Goal: Task Accomplishment & Management: Complete application form

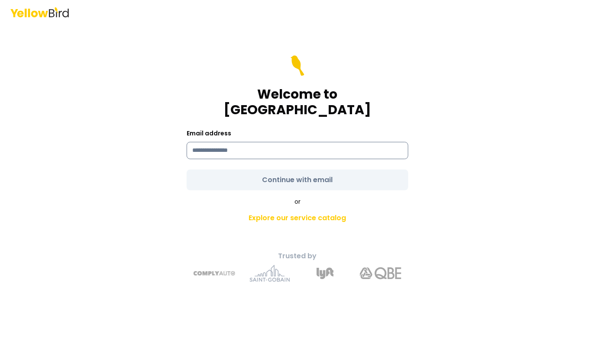
click at [254, 142] on input at bounding box center [298, 150] width 222 height 17
type input "**********"
click at [400, 128] on div "**********" at bounding box center [298, 143] width 222 height 31
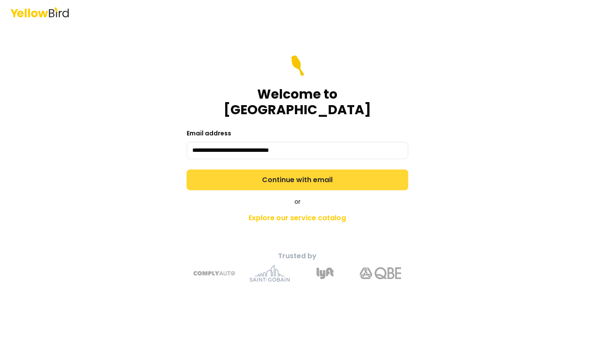
click at [369, 170] on button "Continue with email" at bounding box center [298, 180] width 222 height 21
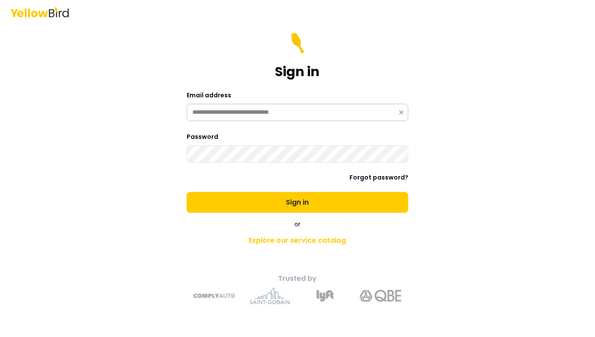
click at [187, 192] on button "Sign in" at bounding box center [298, 202] width 222 height 21
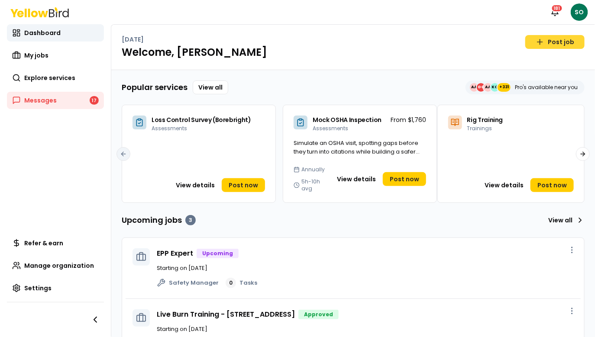
click at [536, 45] on link "Post job" at bounding box center [554, 42] width 59 height 14
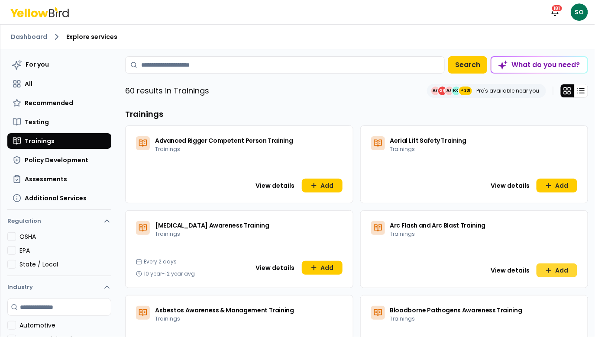
click at [563, 274] on button "Add" at bounding box center [556, 271] width 41 height 14
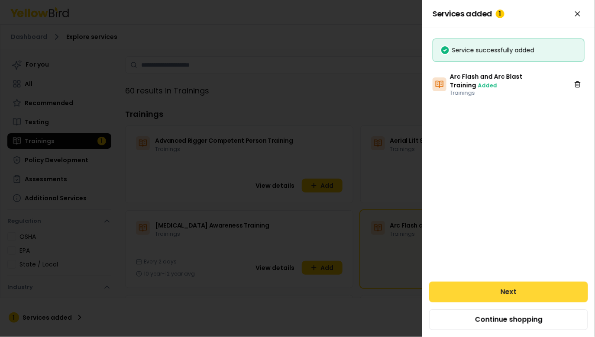
click at [490, 294] on button "Next" at bounding box center [508, 292] width 159 height 21
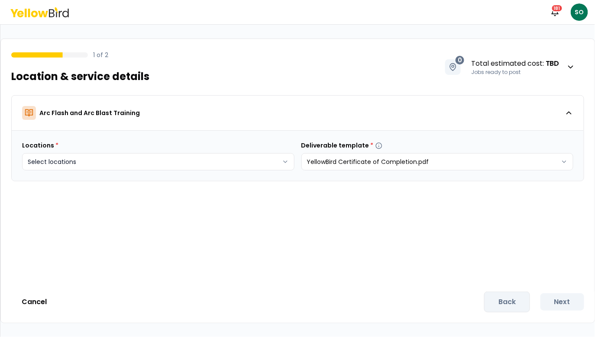
click at [228, 156] on html "Notifications 181 SO 1 of 2 Location & service details 0 Total estimated cost :…" at bounding box center [297, 168] width 595 height 337
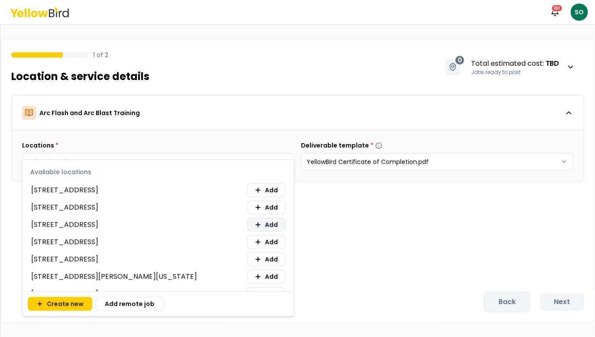
click at [267, 226] on span "Add" at bounding box center [271, 225] width 13 height 9
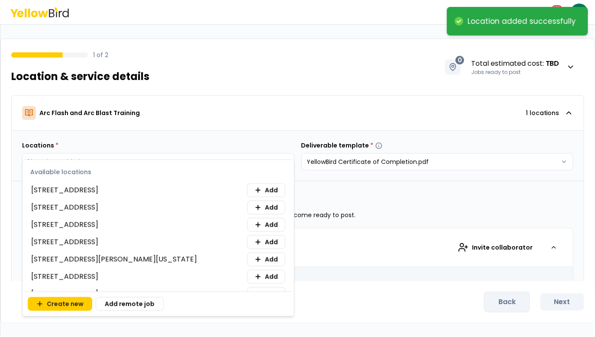
click at [380, 206] on html "**********" at bounding box center [297, 168] width 595 height 337
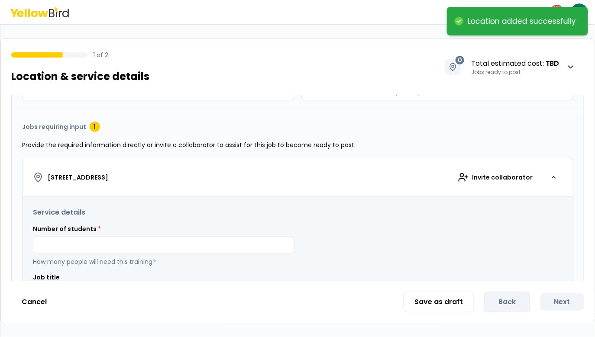
scroll to position [76, 0]
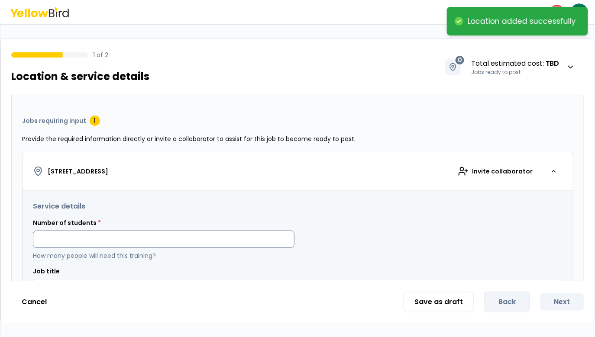
click at [157, 238] on input at bounding box center [163, 239] width 261 height 17
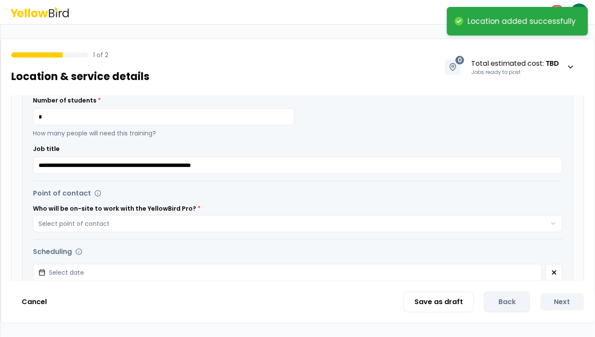
scroll to position [210, 0]
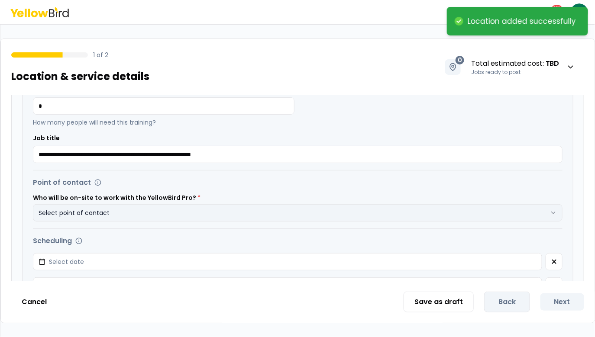
type input "*"
click at [134, 210] on button "Select point of contact" at bounding box center [297, 212] width 529 height 17
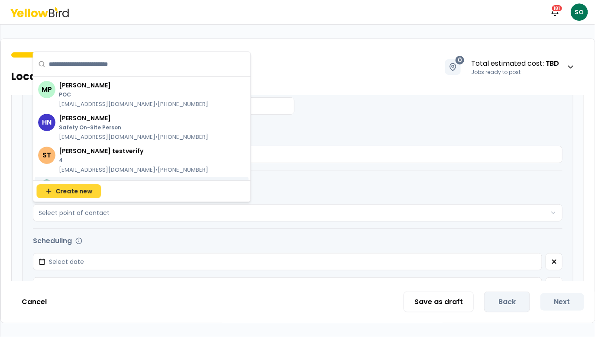
click at [78, 192] on span "Create new" at bounding box center [73, 191] width 37 height 9
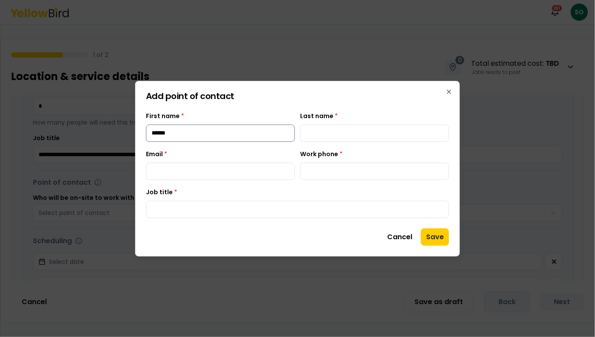
type input "******"
type input "***"
type input "**********"
click at [229, 215] on input "Job title *" at bounding box center [297, 209] width 303 height 17
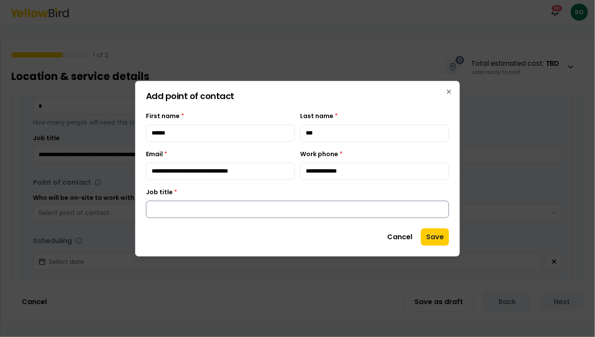
type input "*"
click at [435, 238] on button "Save" at bounding box center [435, 237] width 28 height 17
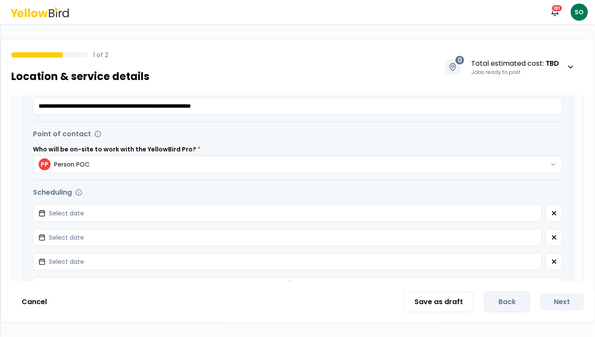
scroll to position [283, 0]
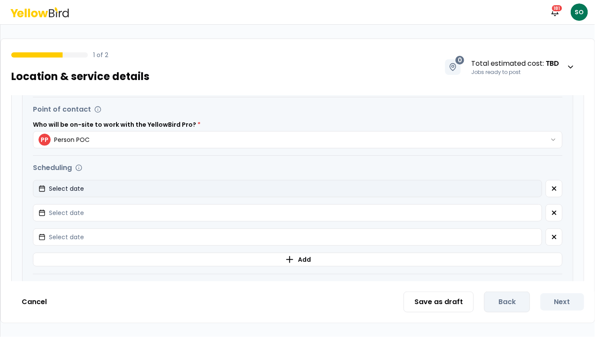
click at [290, 191] on button "Select date" at bounding box center [287, 188] width 509 height 17
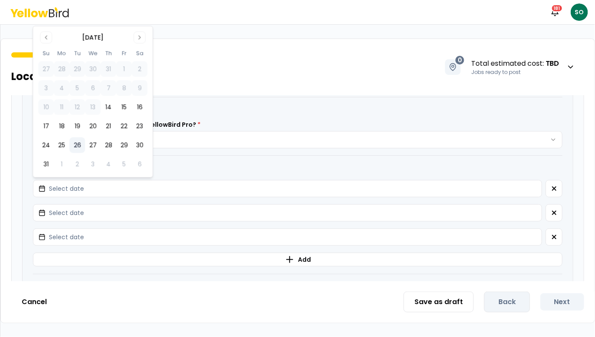
click at [84, 142] on button "26" at bounding box center [77, 146] width 16 height 16
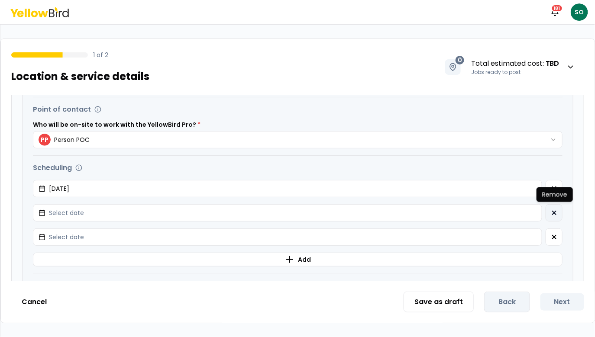
click at [555, 212] on icon "button" at bounding box center [554, 213] width 7 height 7
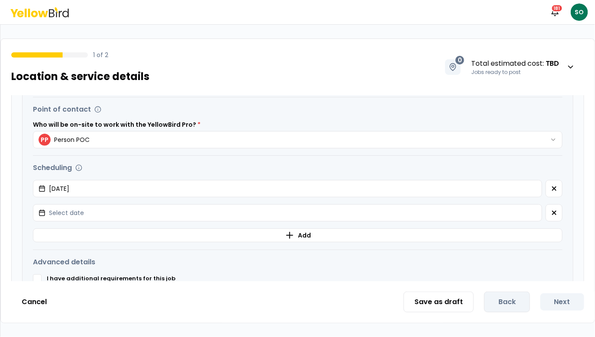
click at [555, 212] on icon "button" at bounding box center [554, 213] width 7 height 7
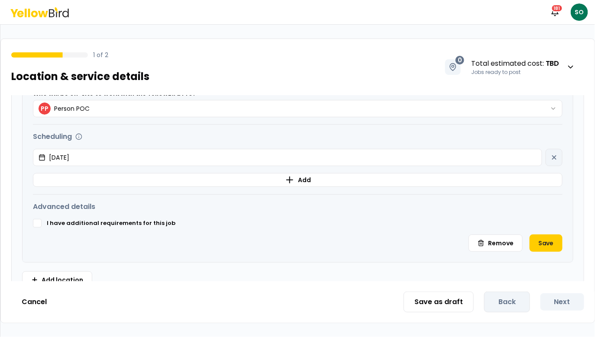
scroll to position [332, 0]
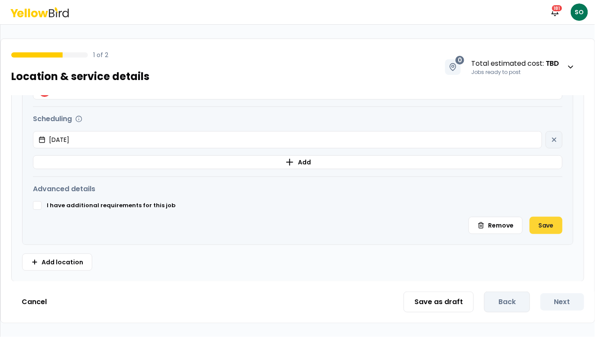
click at [554, 225] on button "Save" at bounding box center [545, 225] width 33 height 17
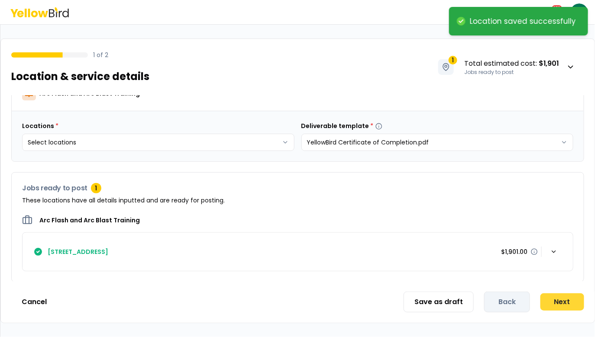
click at [559, 305] on button "Next" at bounding box center [562, 302] width 44 height 17
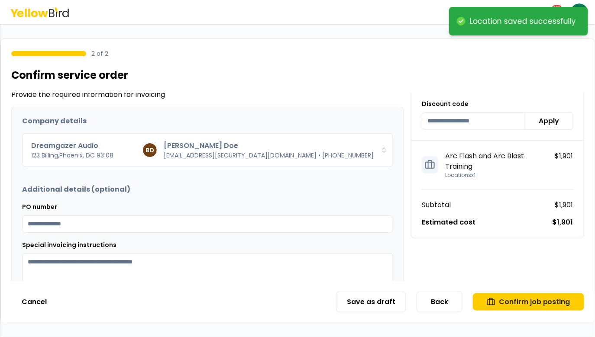
scroll to position [103, 0]
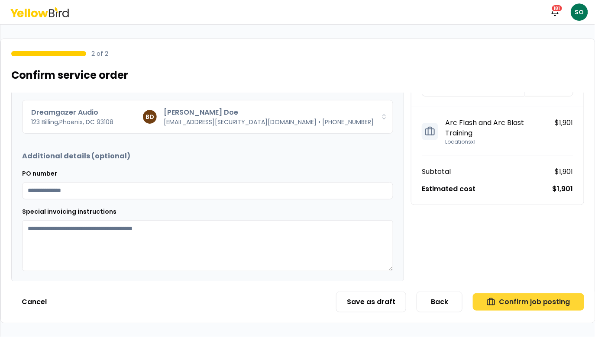
click at [511, 306] on button "Confirm job posting" at bounding box center [528, 302] width 111 height 17
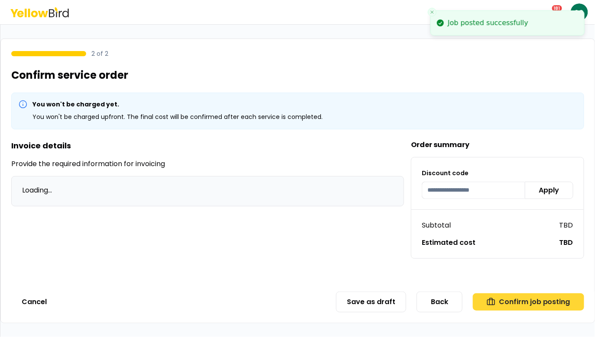
scroll to position [0, 0]
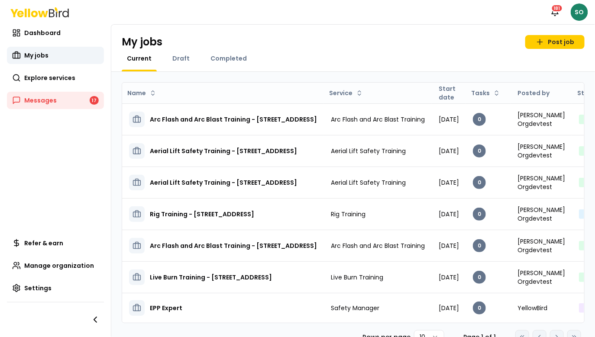
click at [581, 12] on html "Notifications 181 SO Dashboard My jobs Explore services Messages 17 Refer & ear…" at bounding box center [297, 168] width 595 height 337
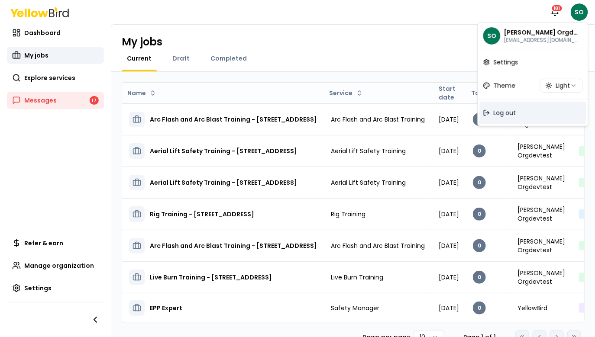
click at [496, 115] on span "Log out" at bounding box center [505, 113] width 23 height 9
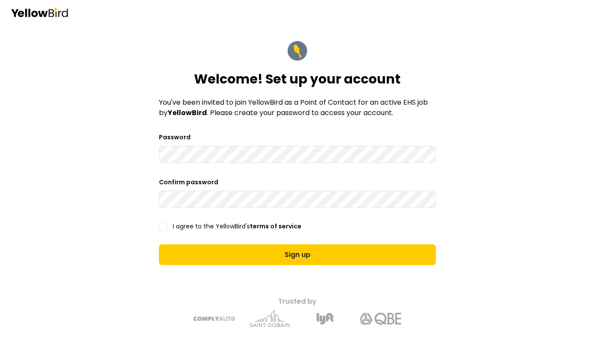
click at [164, 223] on button "I agree to the YellowBird's terms of service" at bounding box center [163, 226] width 9 height 9
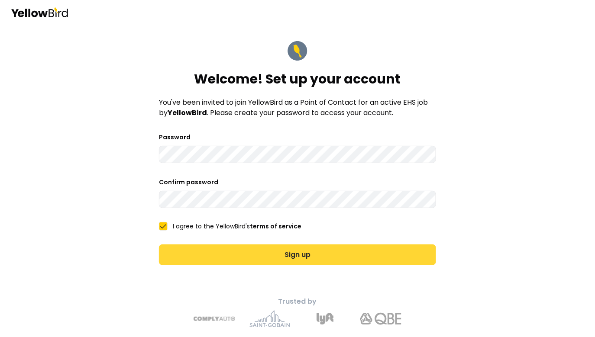
click at [207, 251] on button "Sign up" at bounding box center [297, 255] width 277 height 21
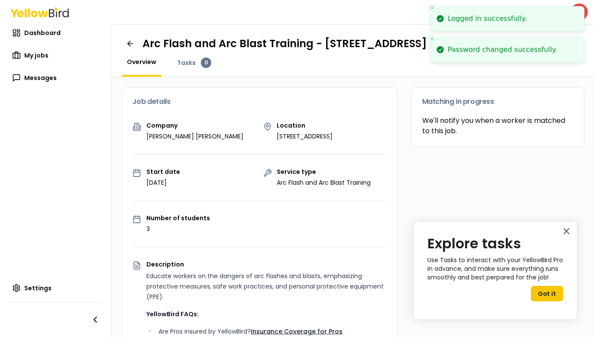
click at [431, 9] on icon "Close toast" at bounding box center [431, 7] width 5 height 5
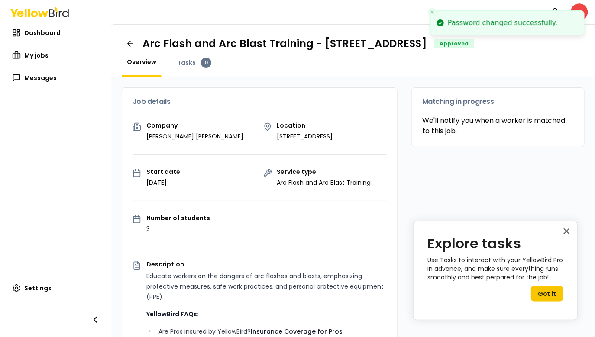
click at [431, 9] on button "Close toast" at bounding box center [432, 12] width 9 height 9
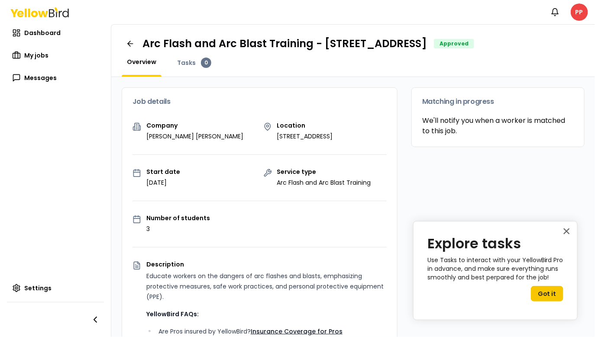
click at [572, 232] on div "× Explore tasks Use Tasks to interact with your YellowBird Pro in advance, and …" at bounding box center [495, 270] width 165 height 99
click at [568, 232] on button "×" at bounding box center [566, 231] width 8 height 14
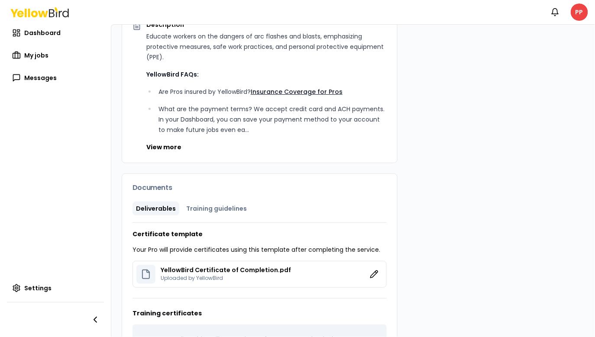
scroll to position [277, 0]
